Goal: Complete application form: Complete application form

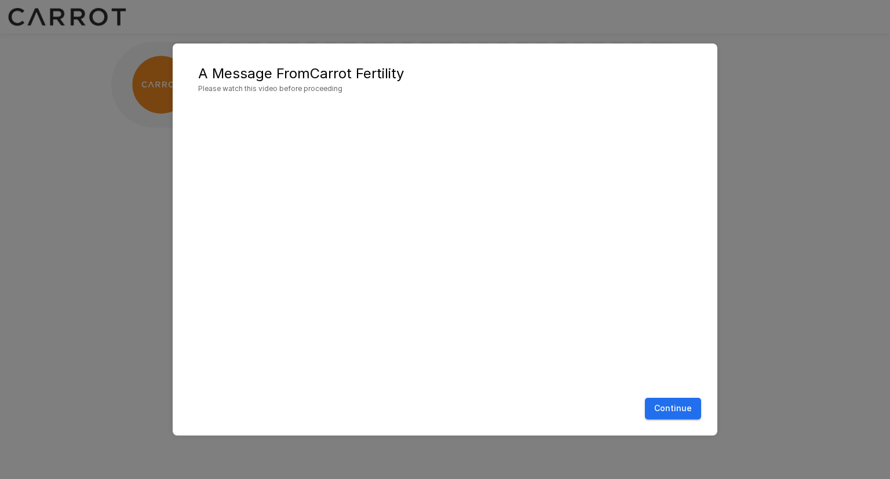
click at [665, 401] on button "Continue" at bounding box center [673, 408] width 56 height 21
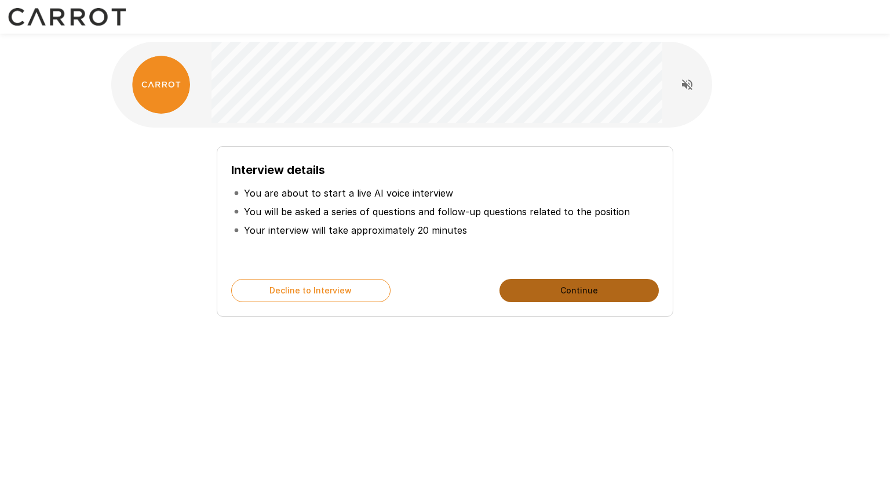
click at [545, 283] on button "Continue" at bounding box center [579, 290] width 159 height 23
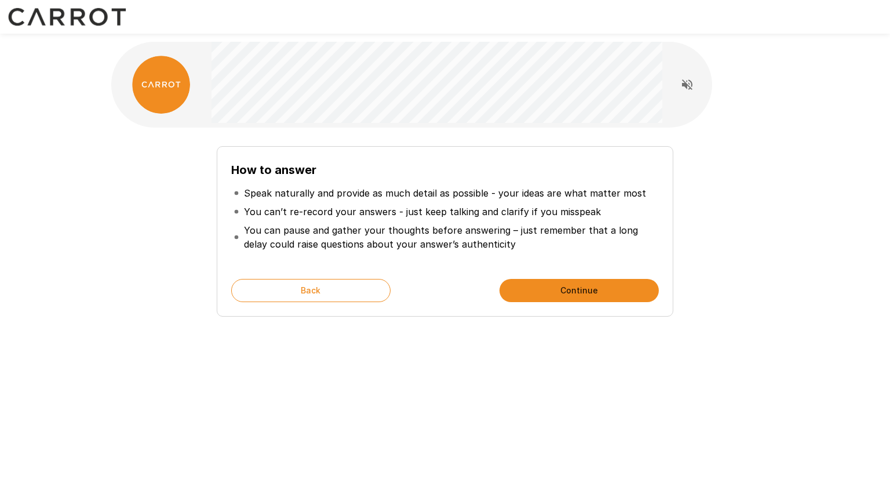
click at [596, 297] on button "Continue" at bounding box center [579, 290] width 159 height 23
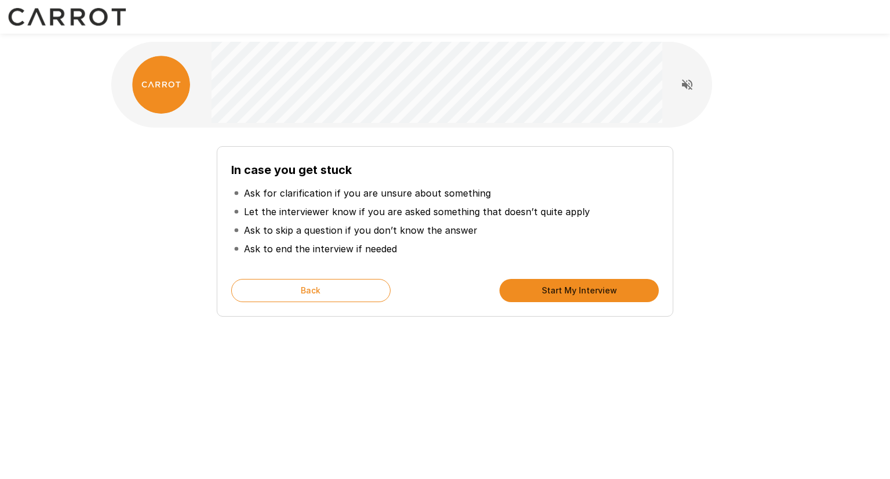
click at [595, 288] on button "Start My Interview" at bounding box center [579, 290] width 159 height 23
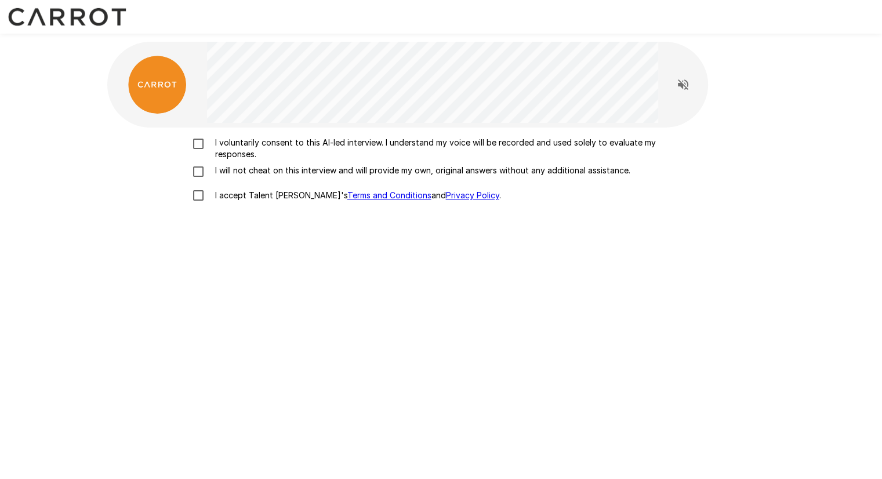
click at [256, 139] on p "I voluntarily consent to this AI-led interview. I understand my voice will be r…" at bounding box center [453, 148] width 486 height 23
click at [257, 168] on p "I will not cheat on this interview and will provide my own, original answers wi…" at bounding box center [420, 171] width 420 height 12
click at [251, 194] on p "I accept Talent Llama's Terms and Conditions and Privacy Policy ." at bounding box center [355, 196] width 290 height 12
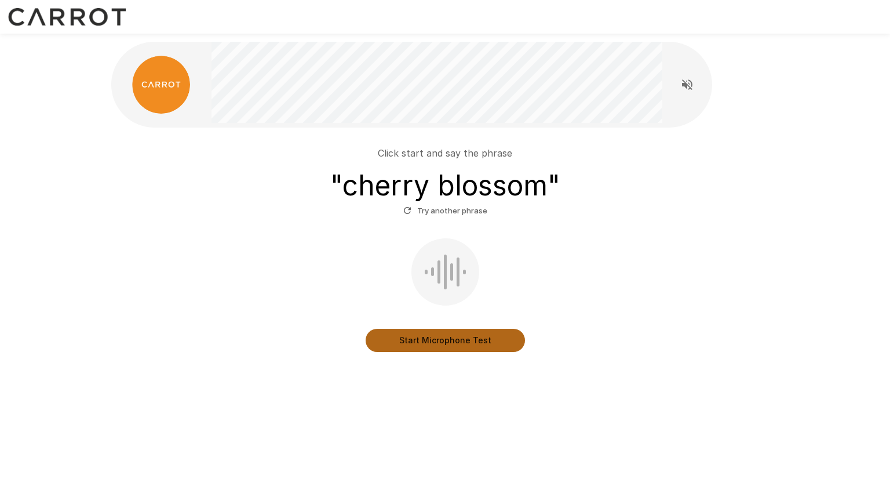
click at [475, 344] on button "Start Microphone Test" at bounding box center [445, 340] width 159 height 23
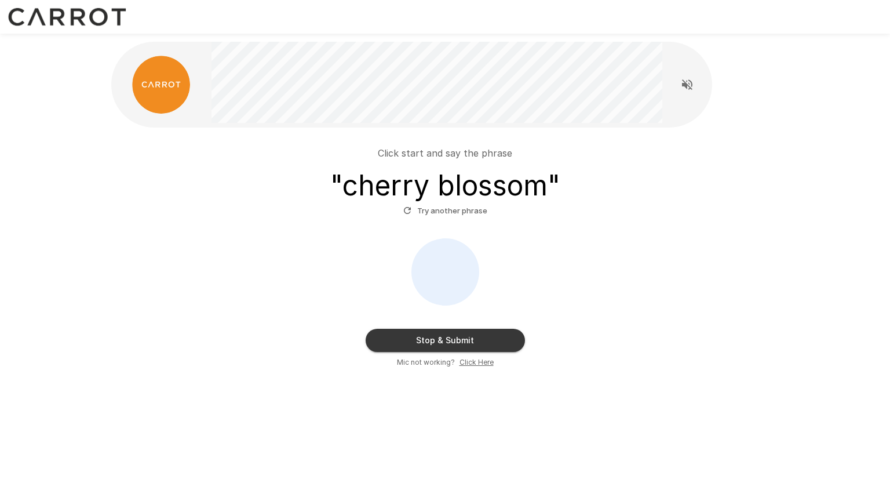
click at [475, 344] on button "Stop & Submit" at bounding box center [445, 340] width 159 height 23
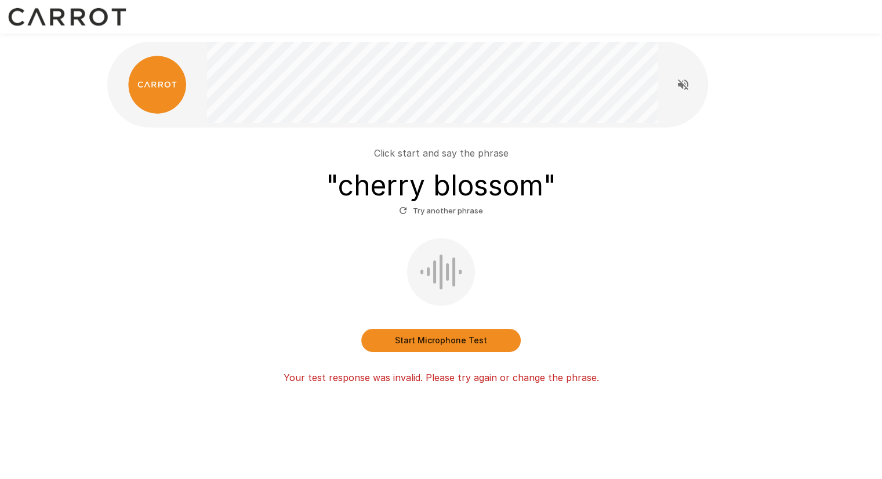
click at [475, 344] on button "Start Microphone Test" at bounding box center [440, 340] width 159 height 23
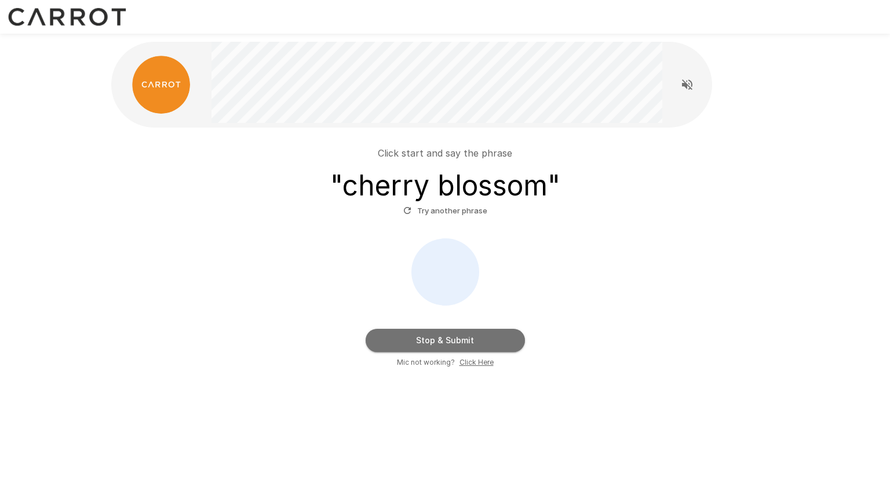
click at [475, 344] on button "Stop & Submit" at bounding box center [445, 340] width 159 height 23
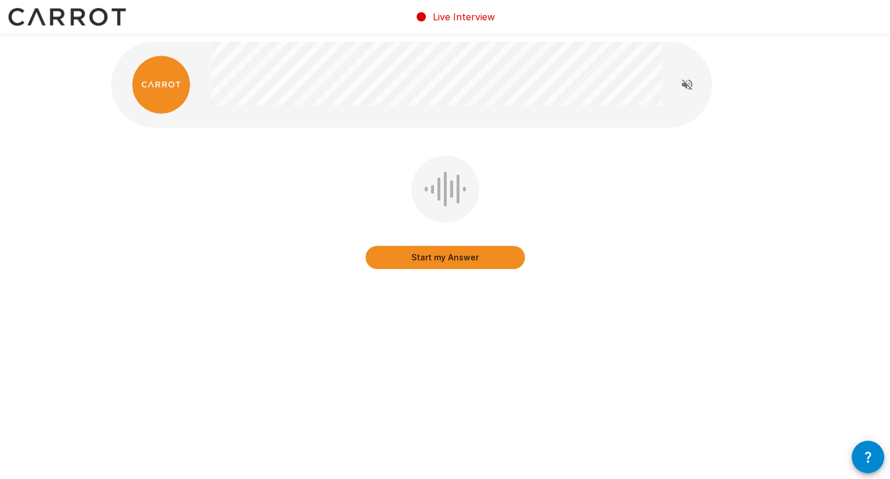
click at [450, 264] on button "Start my Answer" at bounding box center [445, 257] width 159 height 23
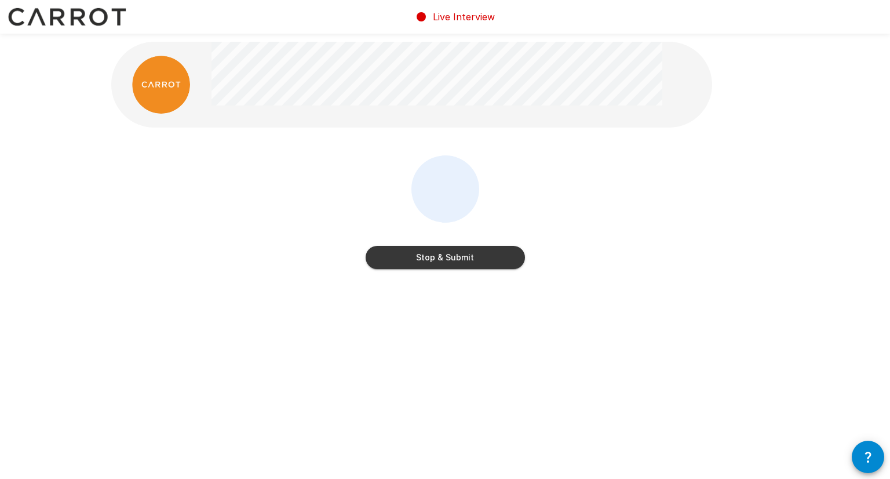
click at [450, 264] on button "Stop & Submit" at bounding box center [445, 257] width 159 height 23
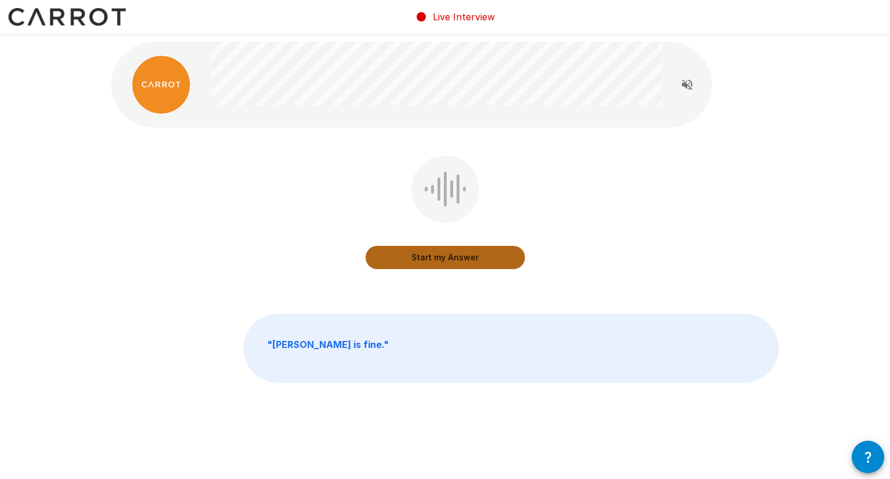
click at [450, 264] on button "Start my Answer" at bounding box center [445, 257] width 159 height 23
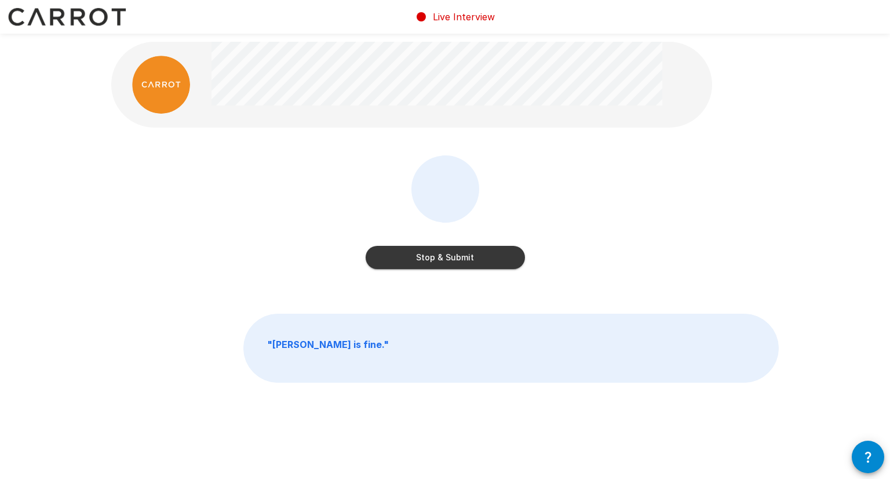
click at [450, 264] on button "Stop & Submit" at bounding box center [445, 257] width 159 height 23
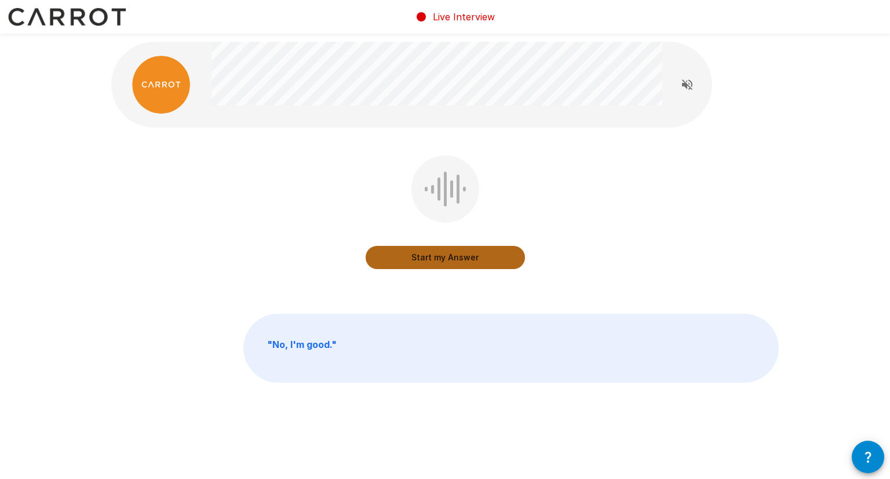
click at [450, 264] on button "Start my Answer" at bounding box center [445, 257] width 159 height 23
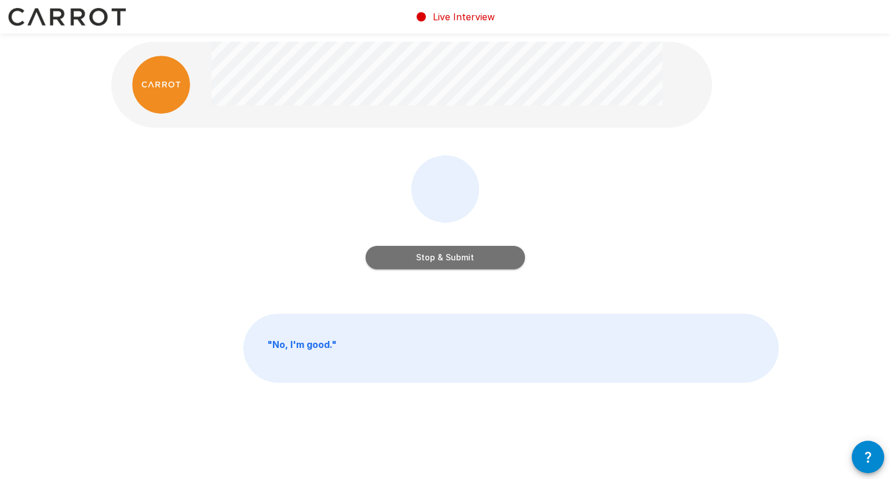
click at [450, 264] on button "Stop & Submit" at bounding box center [445, 257] width 159 height 23
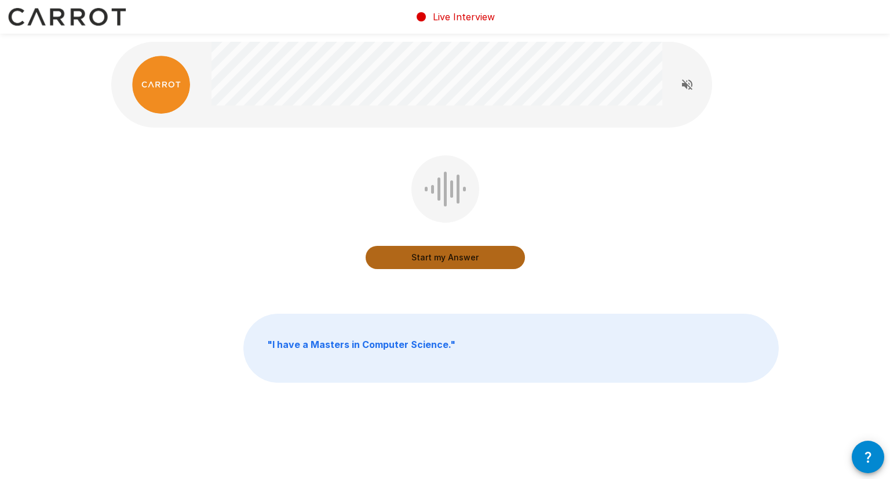
click at [450, 264] on button "Start my Answer" at bounding box center [445, 257] width 159 height 23
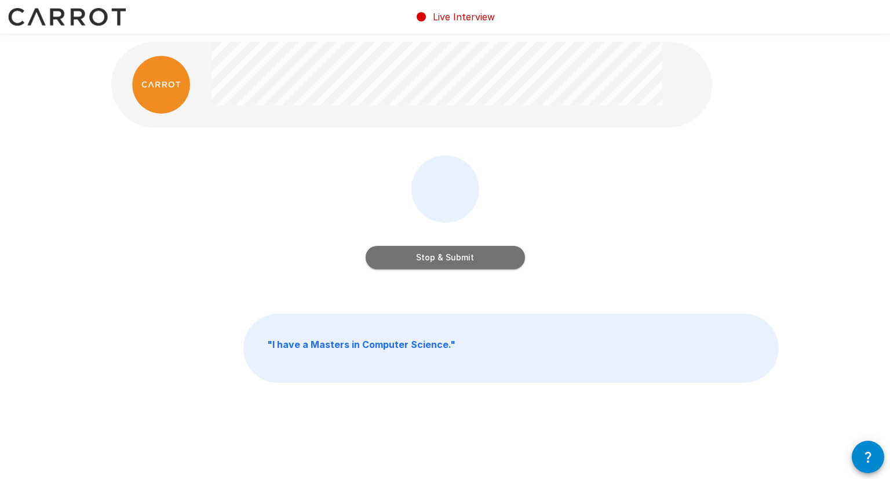
click at [450, 264] on button "Stop & Submit" at bounding box center [445, 257] width 159 height 23
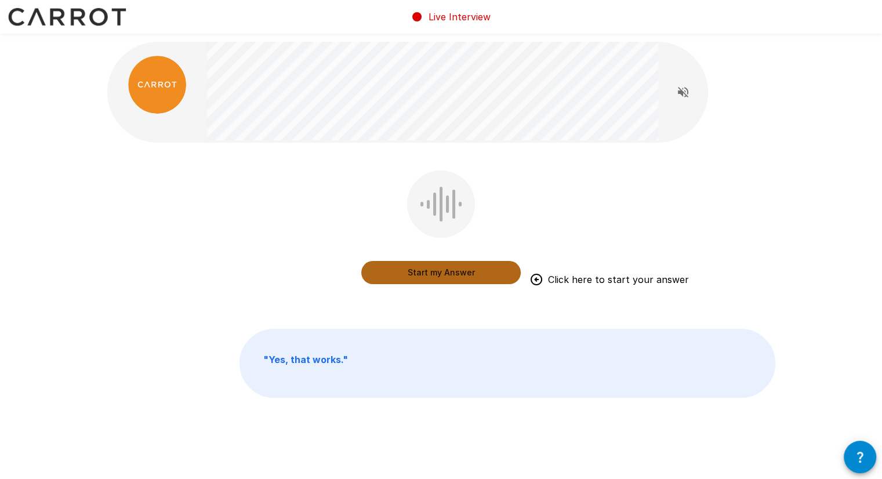
click at [450, 264] on button "Start my Answer" at bounding box center [440, 272] width 159 height 23
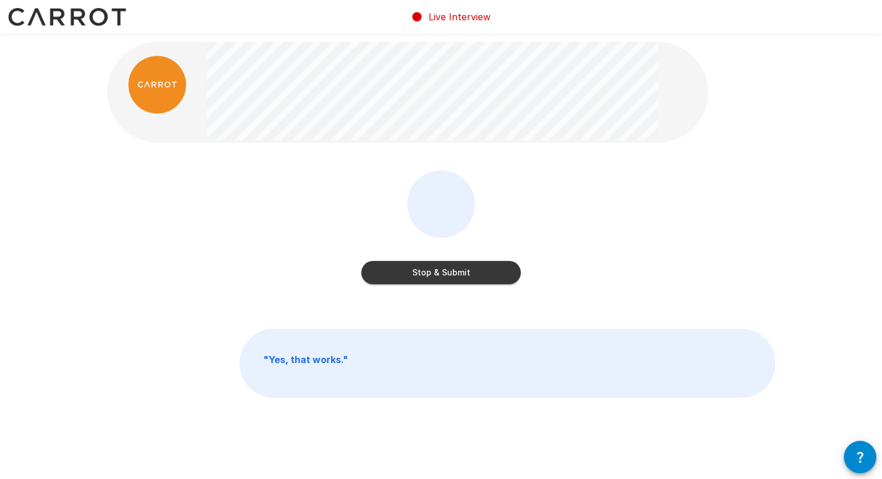
click at [450, 264] on button "Stop & Submit" at bounding box center [440, 272] width 159 height 23
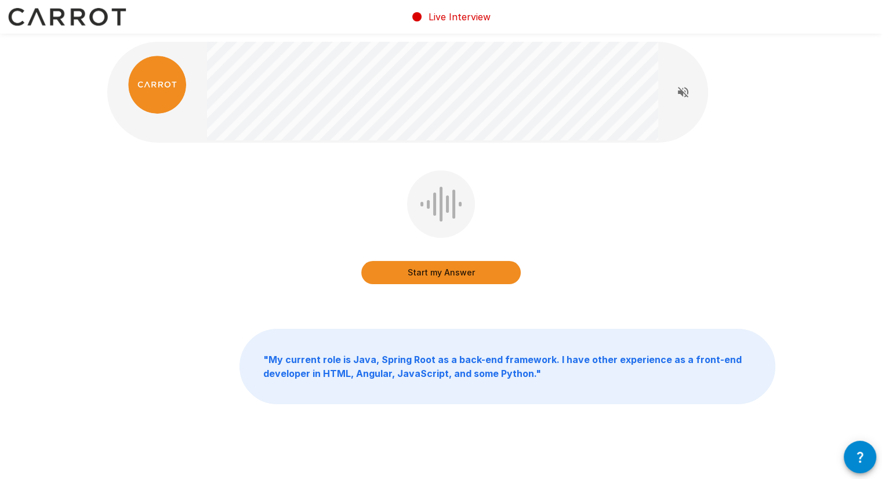
click at [439, 274] on button "Start my Answer" at bounding box center [440, 272] width 159 height 23
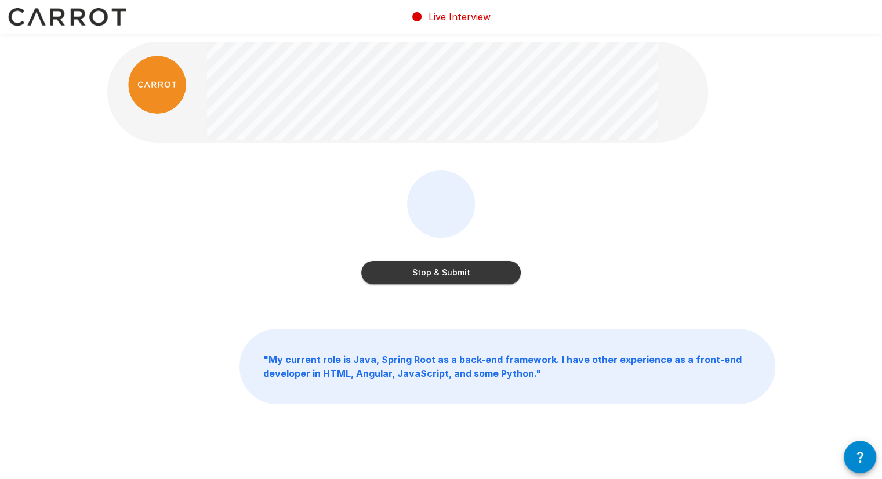
click at [439, 274] on button "Stop & Submit" at bounding box center [440, 272] width 159 height 23
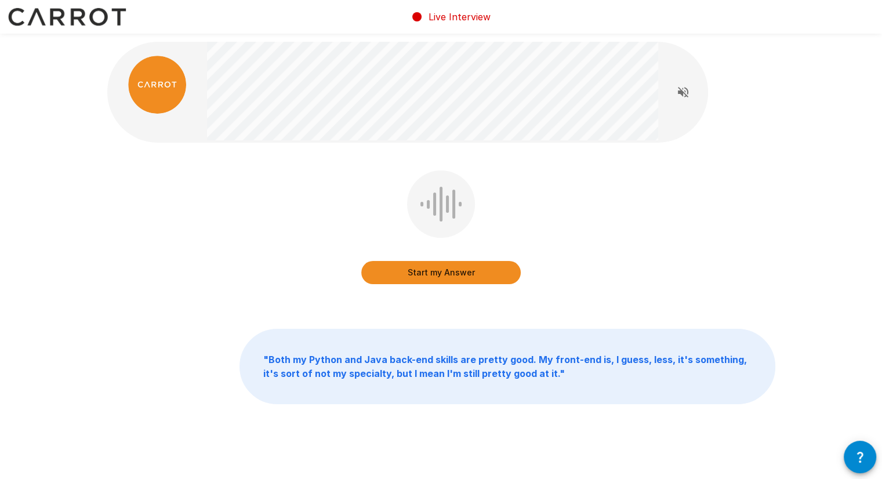
click at [439, 274] on button "Start my Answer" at bounding box center [440, 272] width 159 height 23
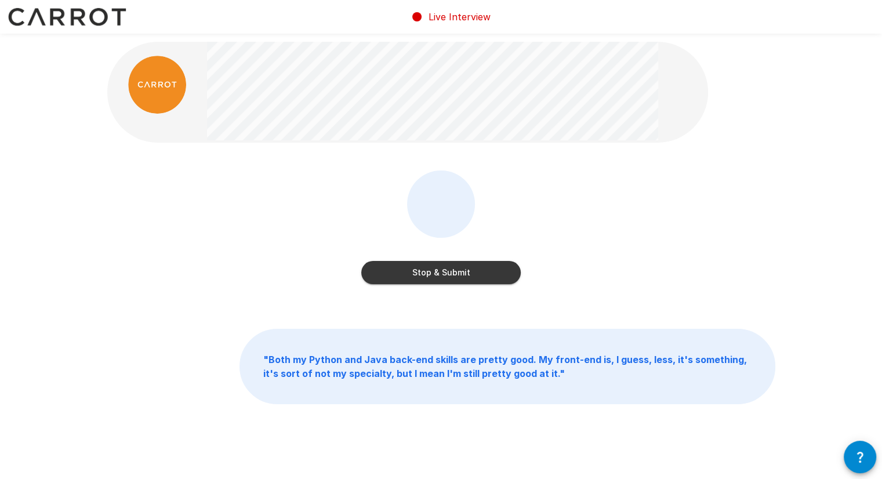
click at [439, 274] on button "Stop & Submit" at bounding box center [440, 272] width 159 height 23
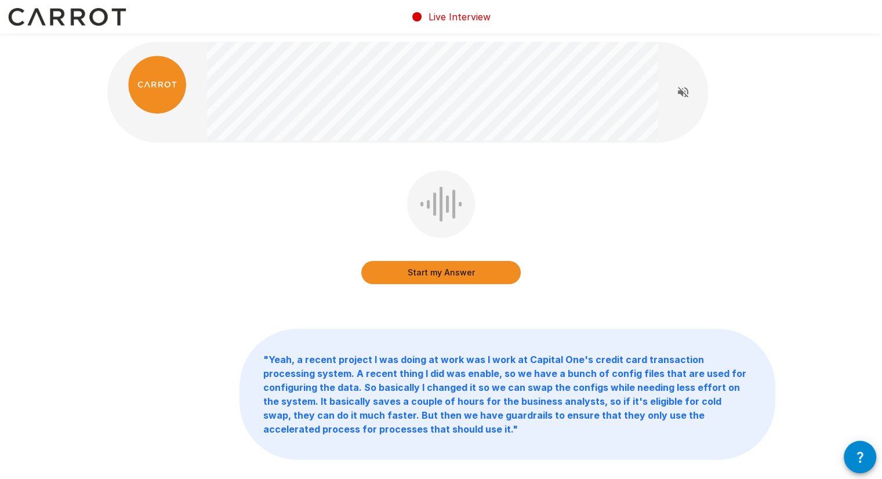
click at [439, 274] on button "Start my Answer" at bounding box center [440, 272] width 159 height 23
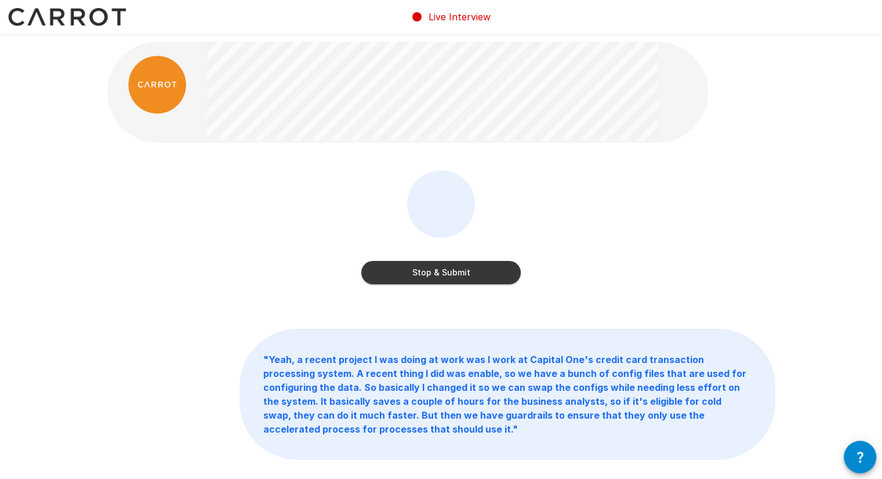
click at [514, 268] on button "Stop & Submit" at bounding box center [440, 272] width 159 height 23
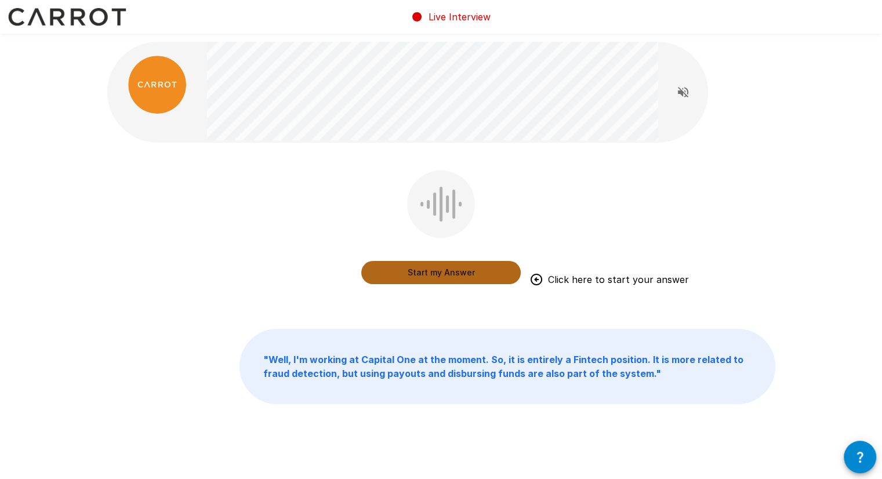
click at [481, 279] on button "Start my Answer" at bounding box center [440, 272] width 159 height 23
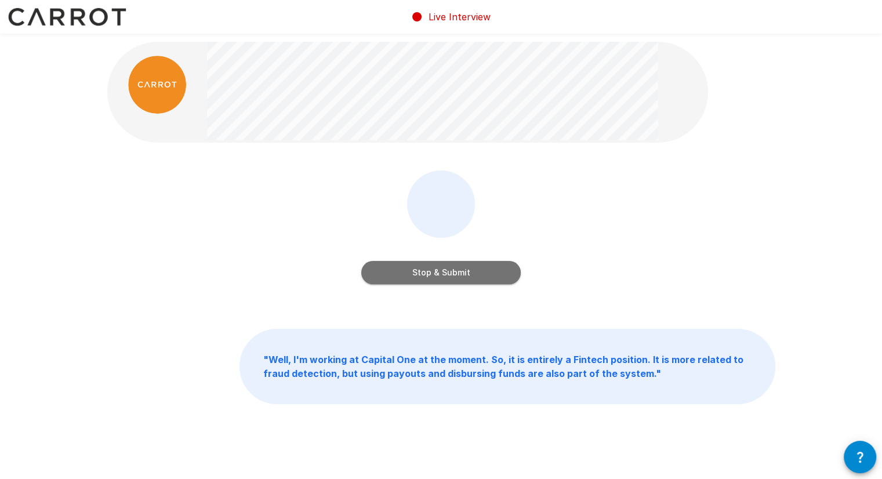
click at [481, 279] on button "Stop & Submit" at bounding box center [440, 272] width 159 height 23
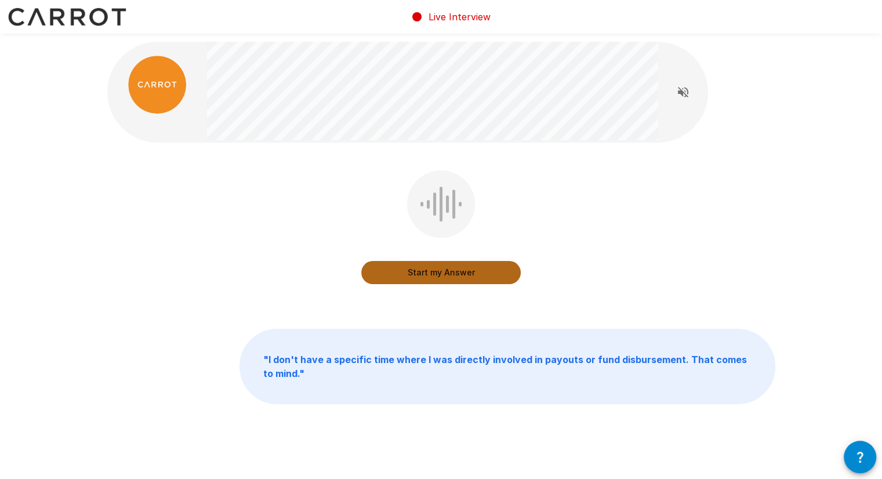
click at [481, 279] on button "Start my Answer" at bounding box center [440, 272] width 159 height 23
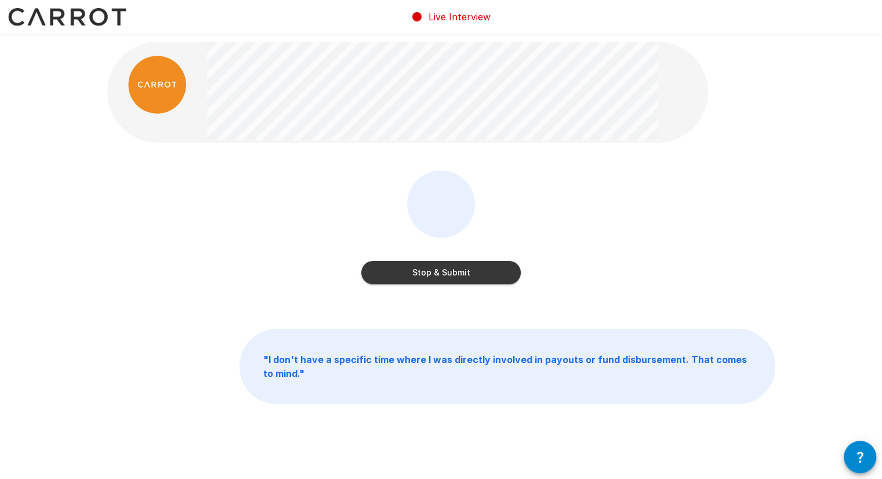
click at [481, 279] on button "Stop & Submit" at bounding box center [440, 272] width 159 height 23
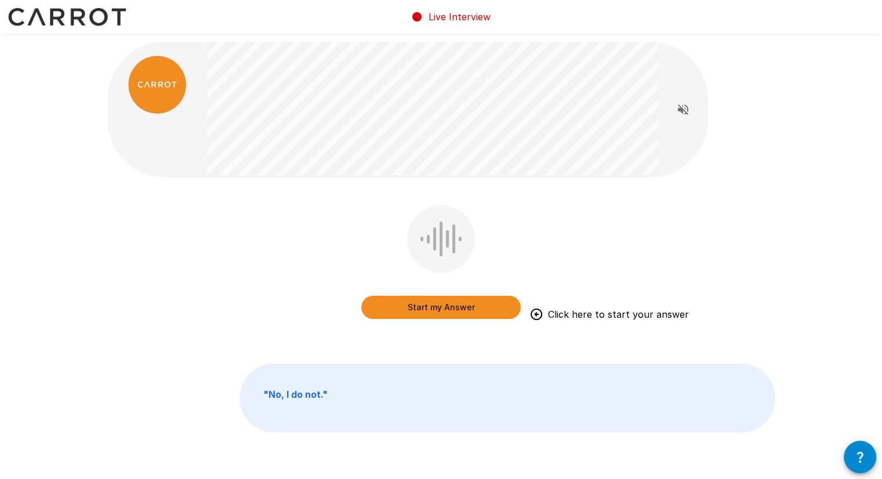
click at [475, 311] on button "Start my Answer" at bounding box center [440, 307] width 159 height 23
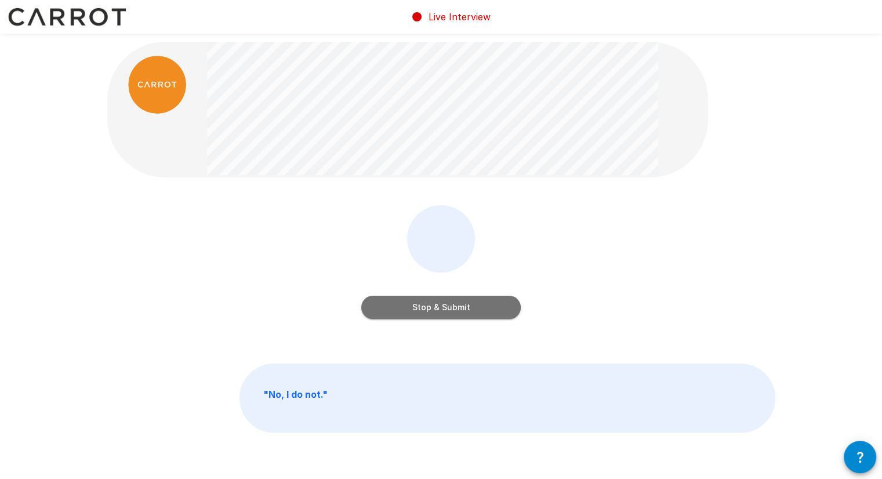
click at [475, 311] on button "Stop & Submit" at bounding box center [440, 307] width 159 height 23
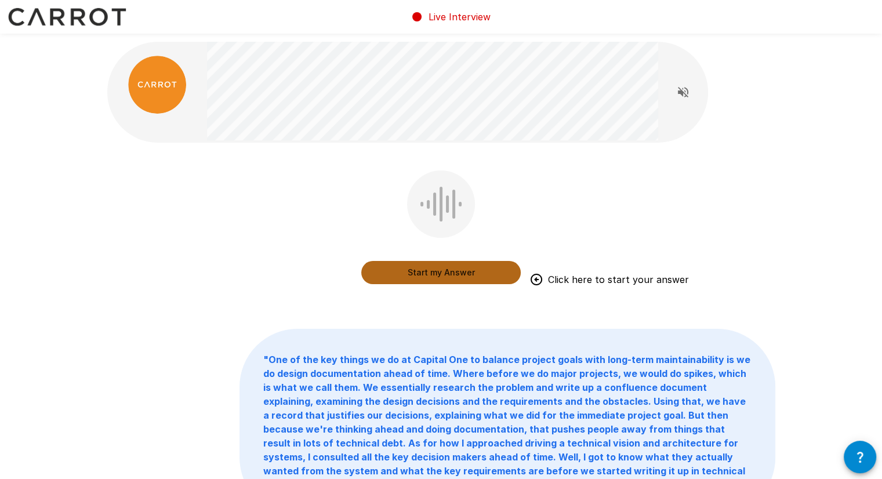
click at [452, 270] on button "Start my Answer" at bounding box center [440, 272] width 159 height 23
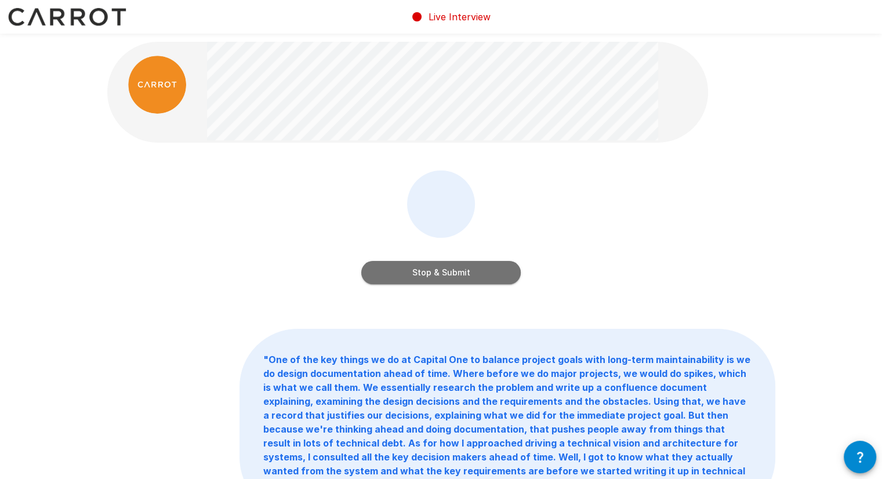
click at [452, 270] on button "Stop & Submit" at bounding box center [440, 272] width 159 height 23
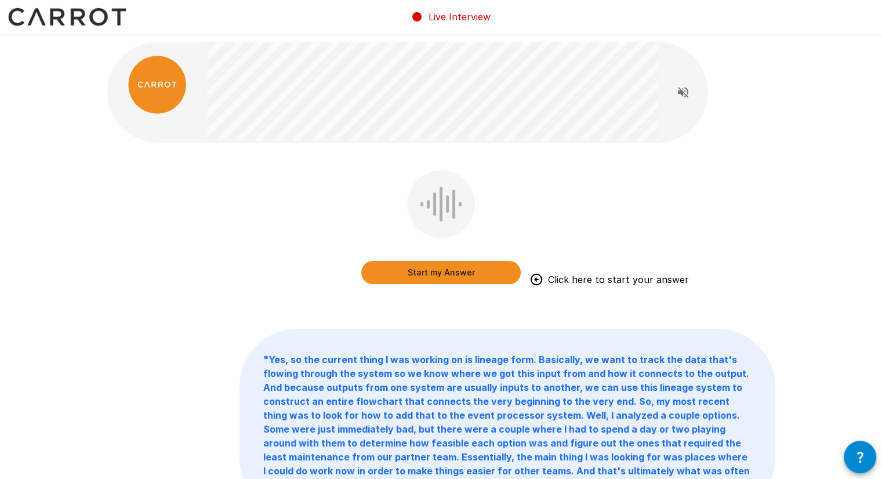
click at [452, 270] on button "Start my Answer" at bounding box center [440, 272] width 159 height 23
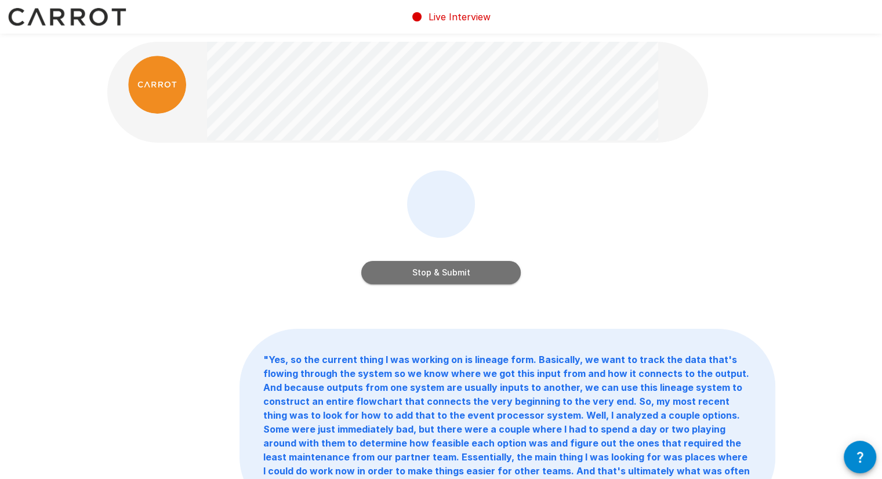
click at [452, 270] on button "Stop & Submit" at bounding box center [440, 272] width 159 height 23
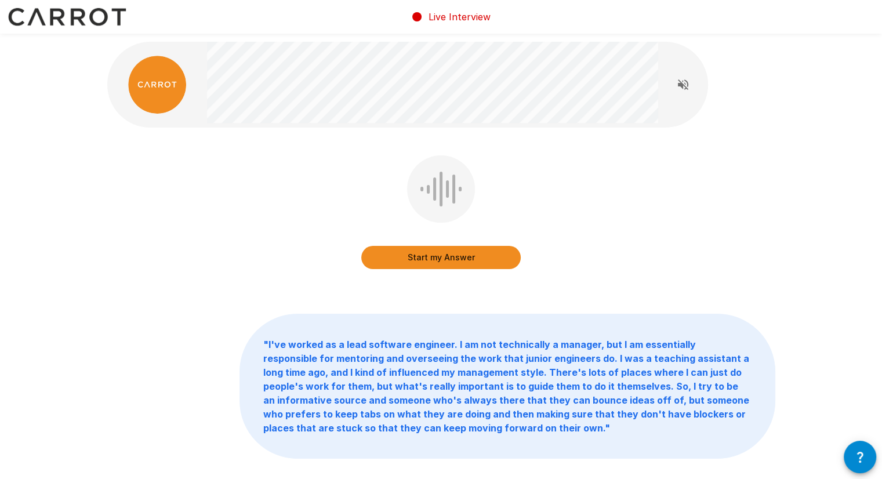
click at [459, 260] on button "Start my Answer" at bounding box center [440, 257] width 159 height 23
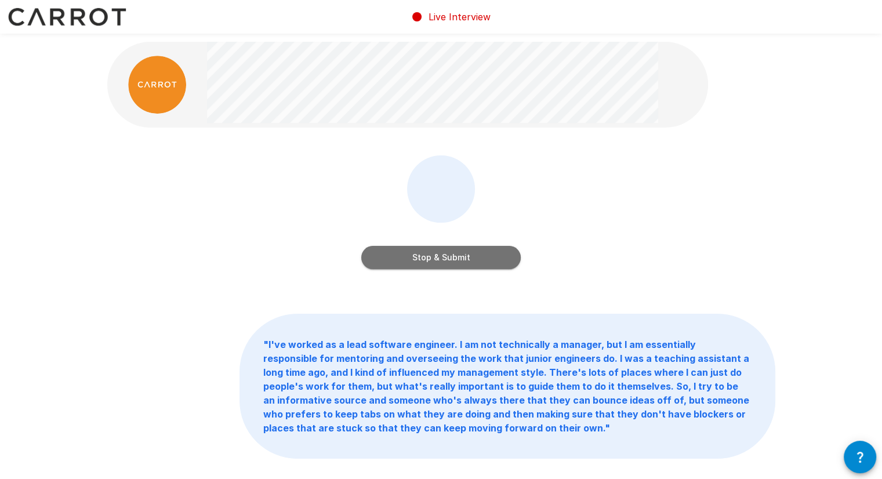
click at [459, 260] on button "Stop & Submit" at bounding box center [440, 257] width 159 height 23
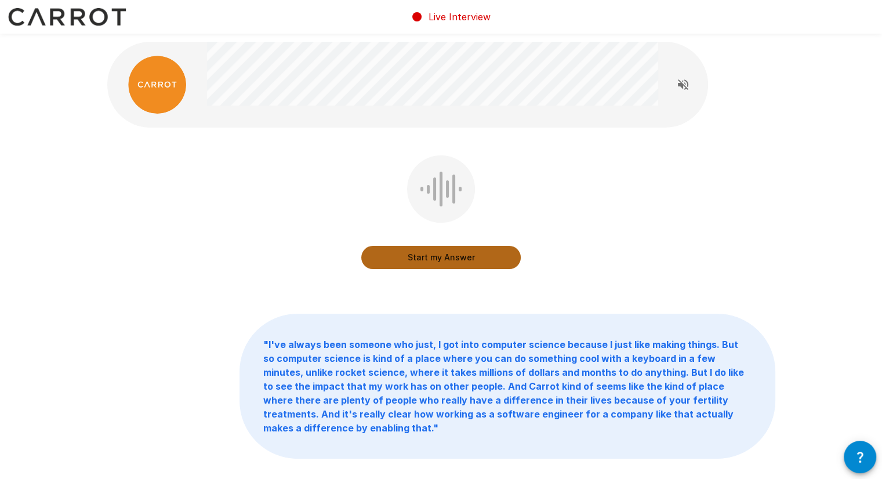
click at [459, 260] on button "Start my Answer" at bounding box center [440, 257] width 159 height 23
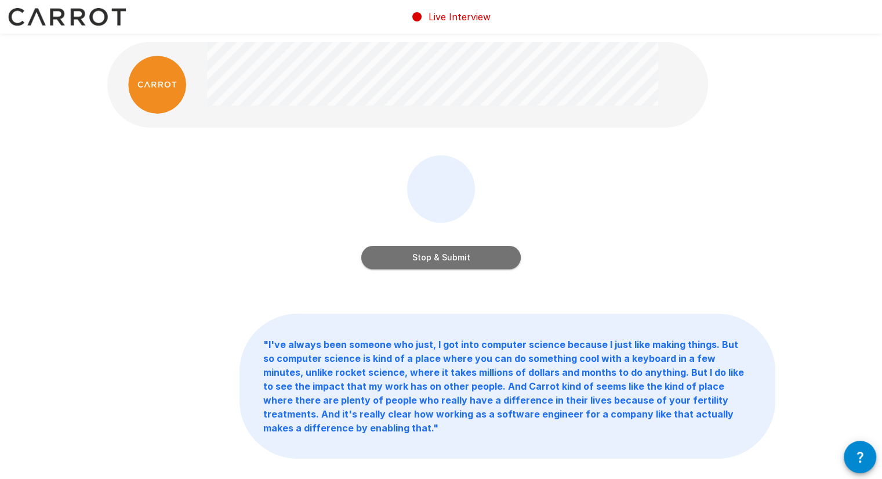
click at [459, 260] on button "Stop & Submit" at bounding box center [440, 257] width 159 height 23
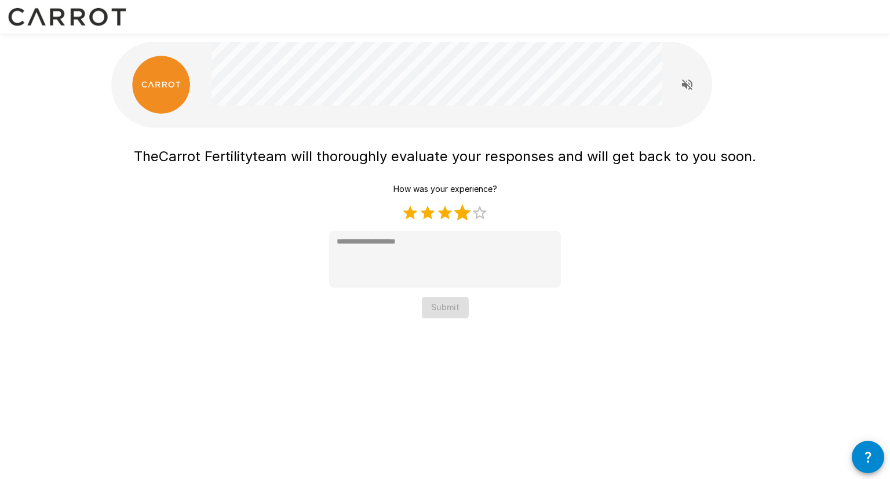
click at [463, 213] on label "4 Stars" at bounding box center [462, 212] width 17 height 17
type textarea "*"
click at [460, 311] on button "Submit" at bounding box center [445, 307] width 47 height 21
